Goal: Task Accomplishment & Management: Manage account settings

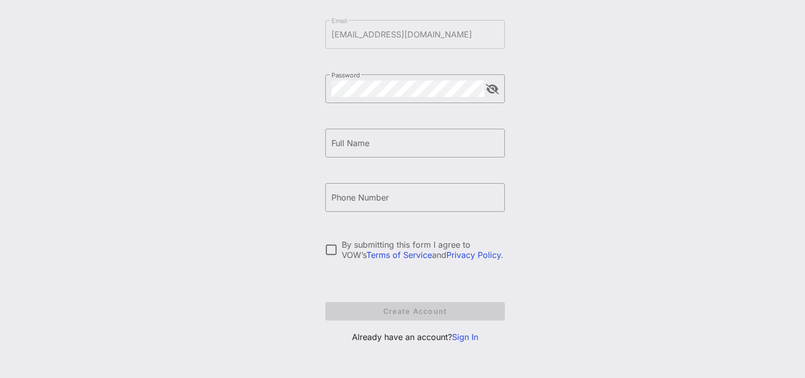
click at [464, 340] on link "Sign In" at bounding box center [465, 337] width 26 height 10
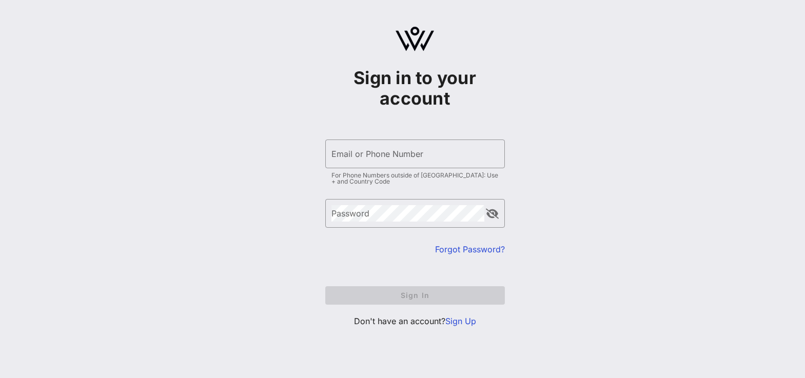
type input "[EMAIL_ADDRESS][DOMAIN_NAME]"
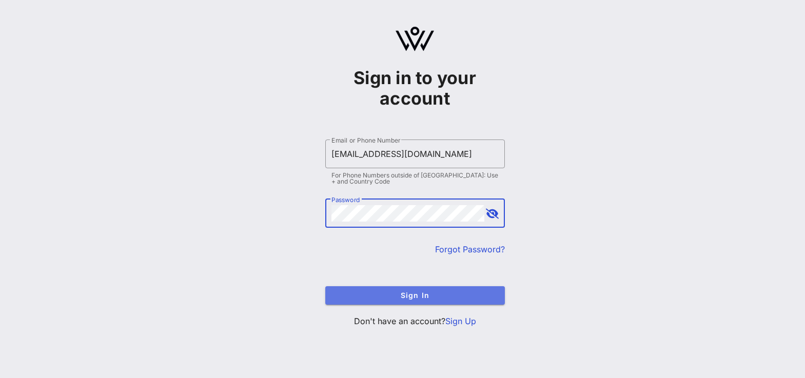
drag, startPoint x: 427, startPoint y: 300, endPoint x: 437, endPoint y: 303, distance: 10.9
click at [428, 300] on span "Sign In" at bounding box center [414, 295] width 163 height 9
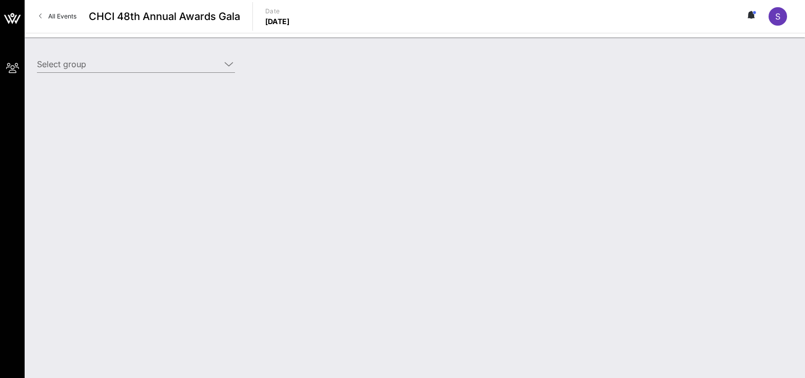
type input "[PERSON_NAME] for Congress ([PERSON_NAME] for Congress) [[PERSON_NAME], [EMAIL_…"
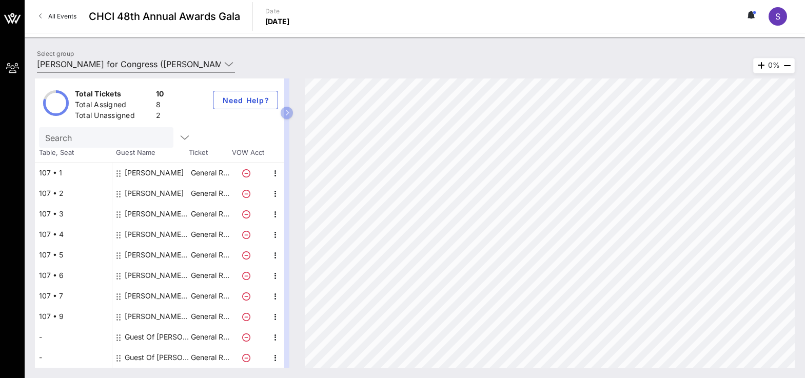
click at [165, 339] on div "Guest Of [PERSON_NAME] for Congress" at bounding box center [157, 337] width 65 height 21
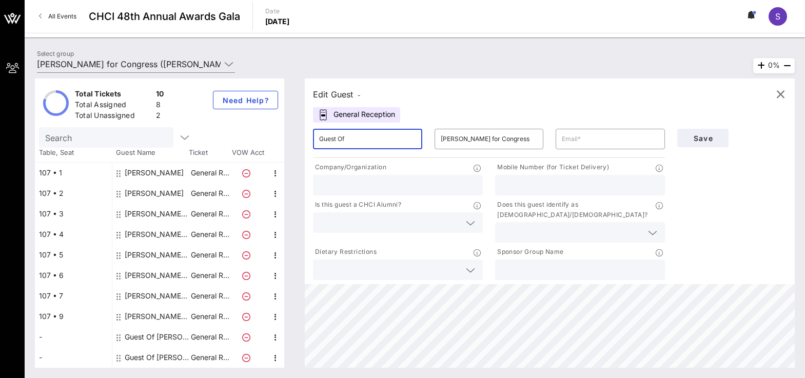
click at [376, 144] on input "Guest Of" at bounding box center [367, 139] width 97 height 16
drag, startPoint x: 373, startPoint y: 144, endPoint x: 261, endPoint y: 140, distance: 112.9
click at [261, 140] on div "Total Tickets 10 Total Assigned 8 Total Unassigned 2 Need Help? Search Table, S…" at bounding box center [415, 222] width 760 height 289
type input "[PERSON_NAME]"
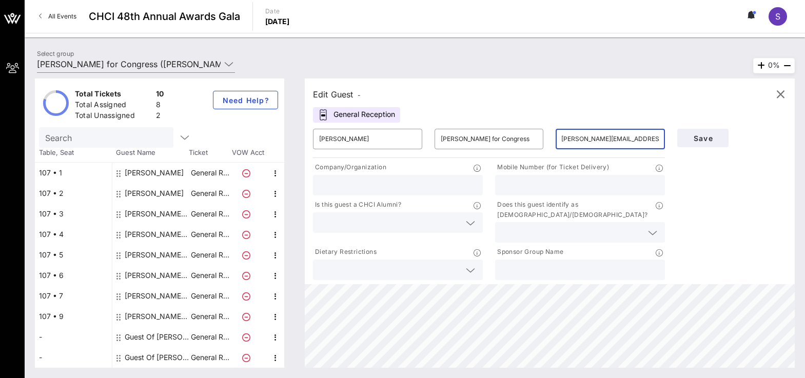
scroll to position [0, 8]
type input "[PERSON_NAME][EMAIL_ADDRESS][PERSON_NAME][DOMAIN_NAME]"
click at [688, 142] on span "Save" at bounding box center [702, 138] width 35 height 9
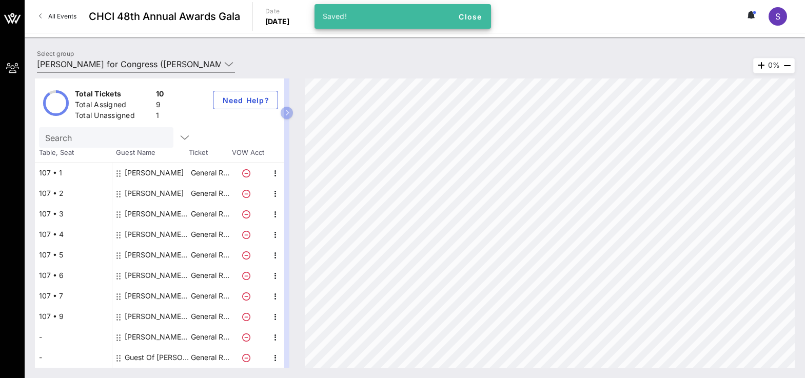
click at [167, 341] on div "[PERSON_NAME] for Congress" at bounding box center [157, 337] width 65 height 21
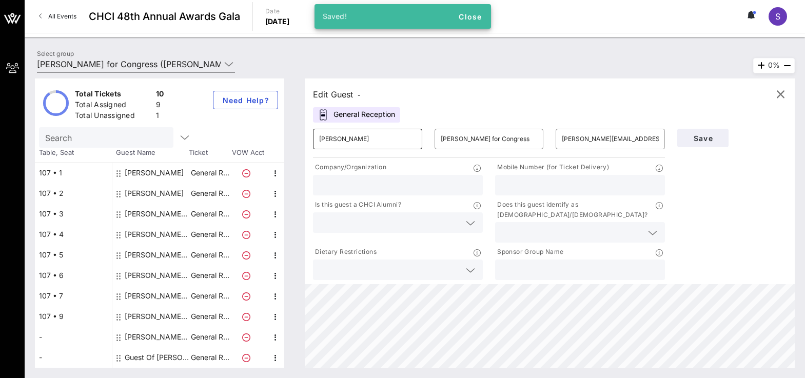
click at [378, 140] on input "[PERSON_NAME]" at bounding box center [367, 139] width 97 height 16
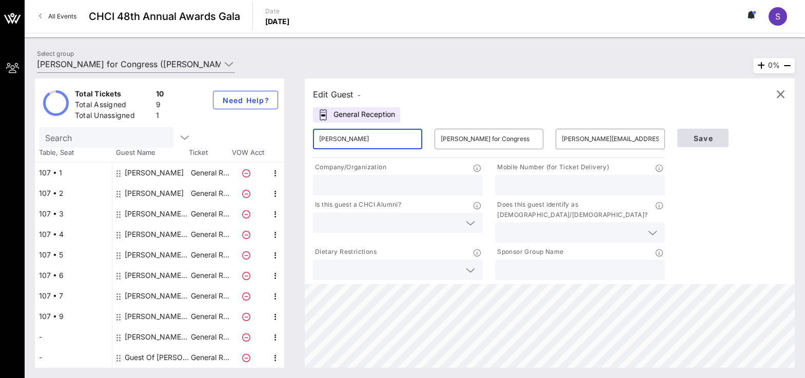
type input "[PERSON_NAME]"
click at [711, 135] on span "Save" at bounding box center [702, 138] width 35 height 9
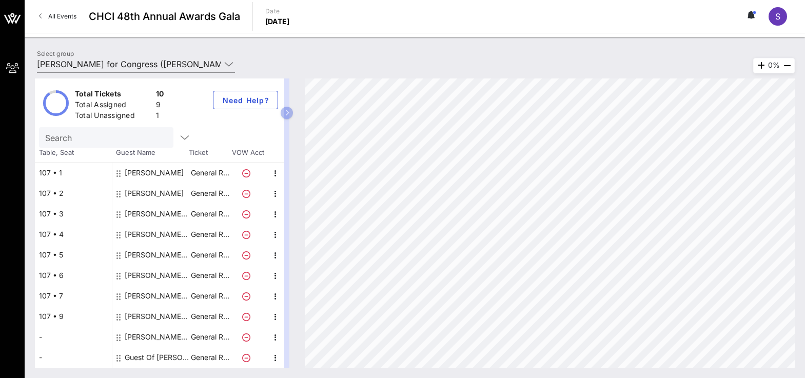
click at [161, 358] on div "Guest Of [PERSON_NAME] for Congress" at bounding box center [157, 357] width 65 height 21
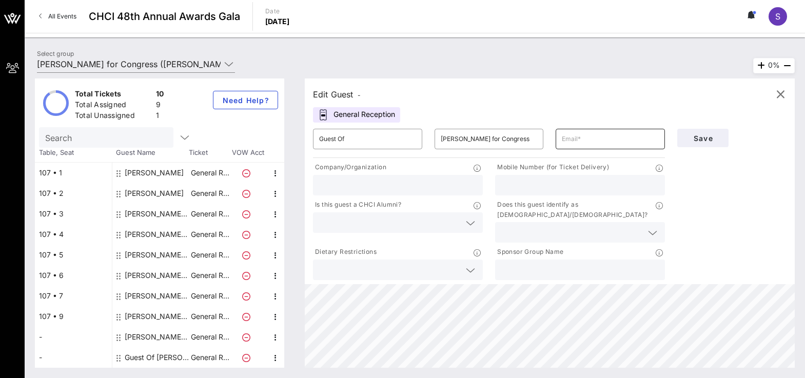
drag, startPoint x: 622, startPoint y: 133, endPoint x: 658, endPoint y: 135, distance: 36.5
click at [622, 134] on input "text" at bounding box center [610, 139] width 97 height 16
paste input "[EMAIL_ADDRESS][DOMAIN_NAME]"
type input "jproano@lulac.org"
click at [709, 143] on button "Save" at bounding box center [702, 138] width 51 height 18
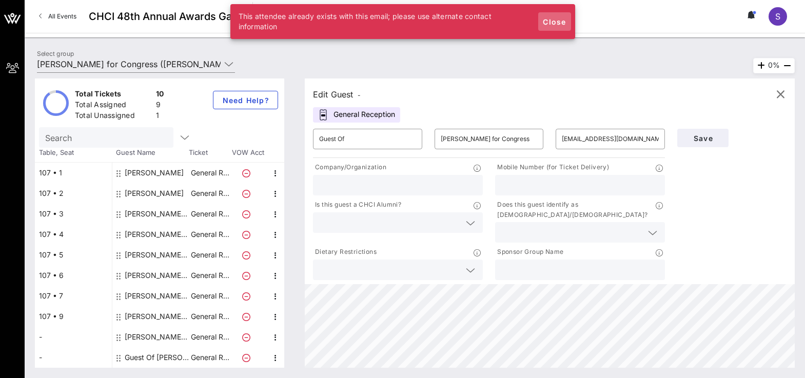
click at [563, 23] on span "Close" at bounding box center [554, 21] width 25 height 9
